Goal: Find specific page/section: Find specific page/section

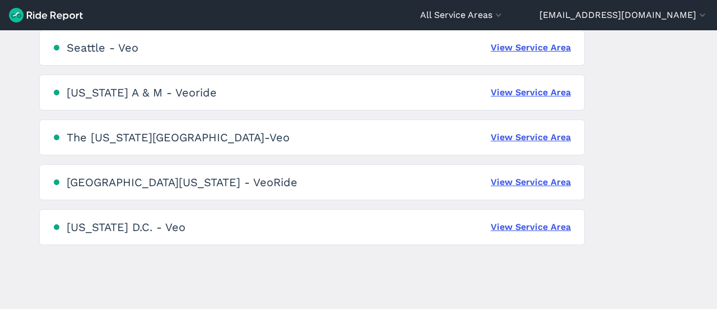
scroll to position [830, 0]
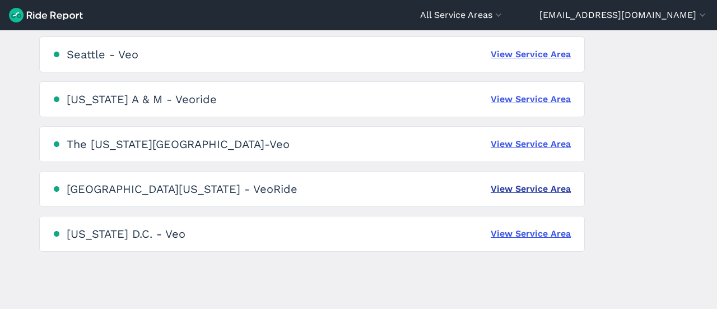
click at [539, 190] on link "View Service Area" at bounding box center [531, 188] width 80 height 13
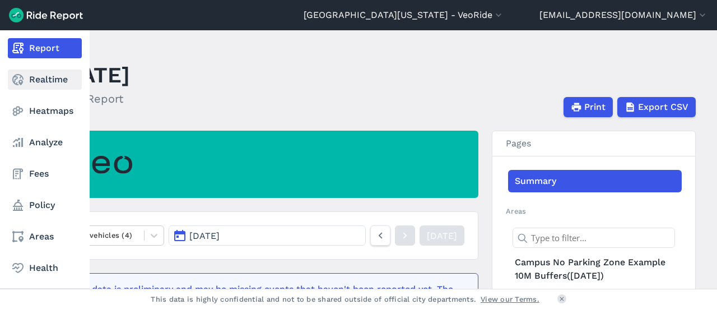
click at [21, 70] on link "Realtime" at bounding box center [45, 79] width 74 height 20
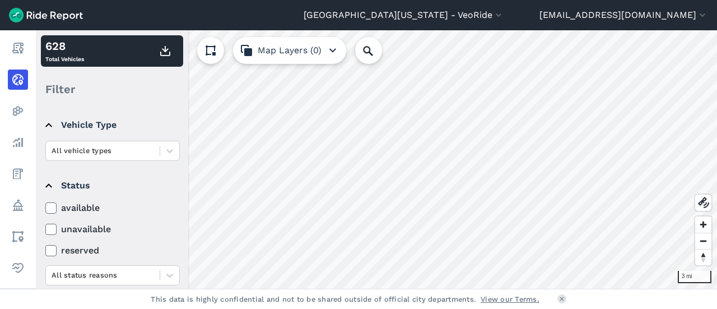
scroll to position [56, 0]
click at [61, 200] on label "available" at bounding box center [112, 206] width 134 height 13
click at [45, 200] on input "available" at bounding box center [45, 203] width 0 height 7
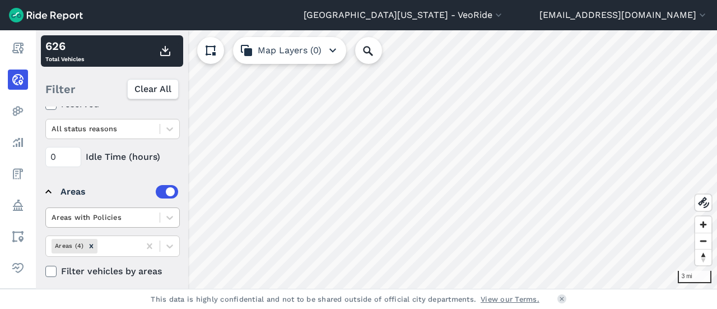
scroll to position [207, 0]
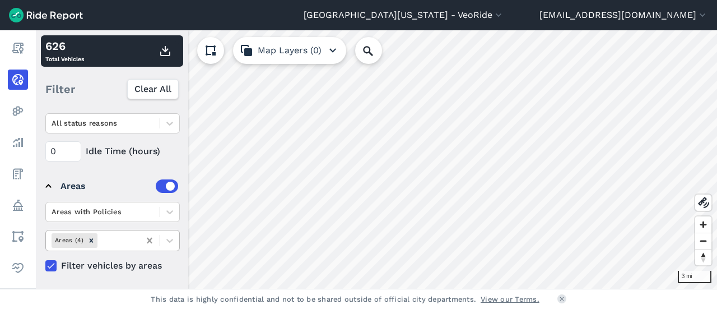
click at [151, 239] on icon at bounding box center [149, 240] width 11 height 11
click at [148, 238] on icon at bounding box center [149, 240] width 11 height 11
click at [90, 238] on icon "Remove Areas (4)" at bounding box center [92, 240] width 4 height 4
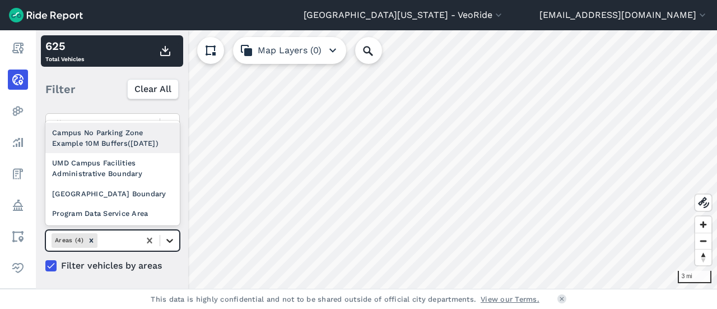
click at [165, 236] on icon at bounding box center [169, 240] width 11 height 11
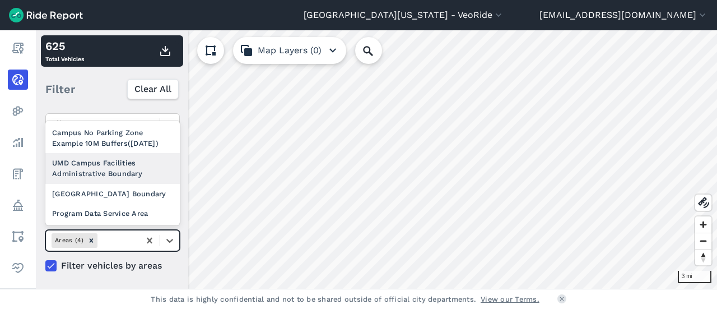
click at [118, 162] on div "UMD Campus Facilities Administrative Boundary" at bounding box center [112, 168] width 134 height 30
